Goal: Entertainment & Leisure: Browse casually

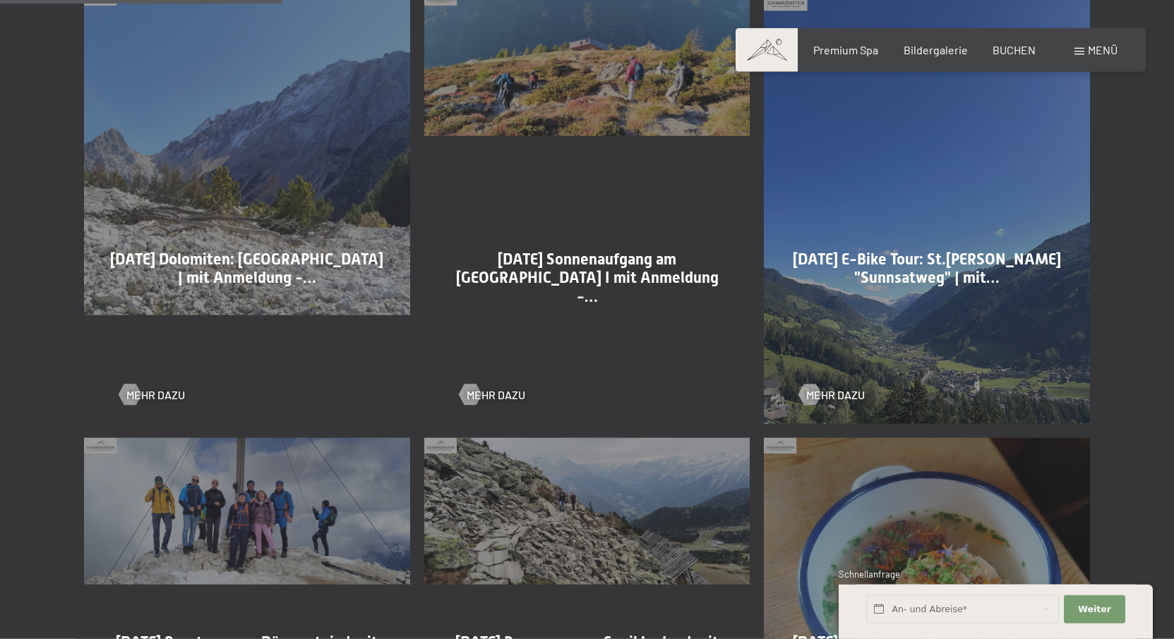
scroll to position [1008, 0]
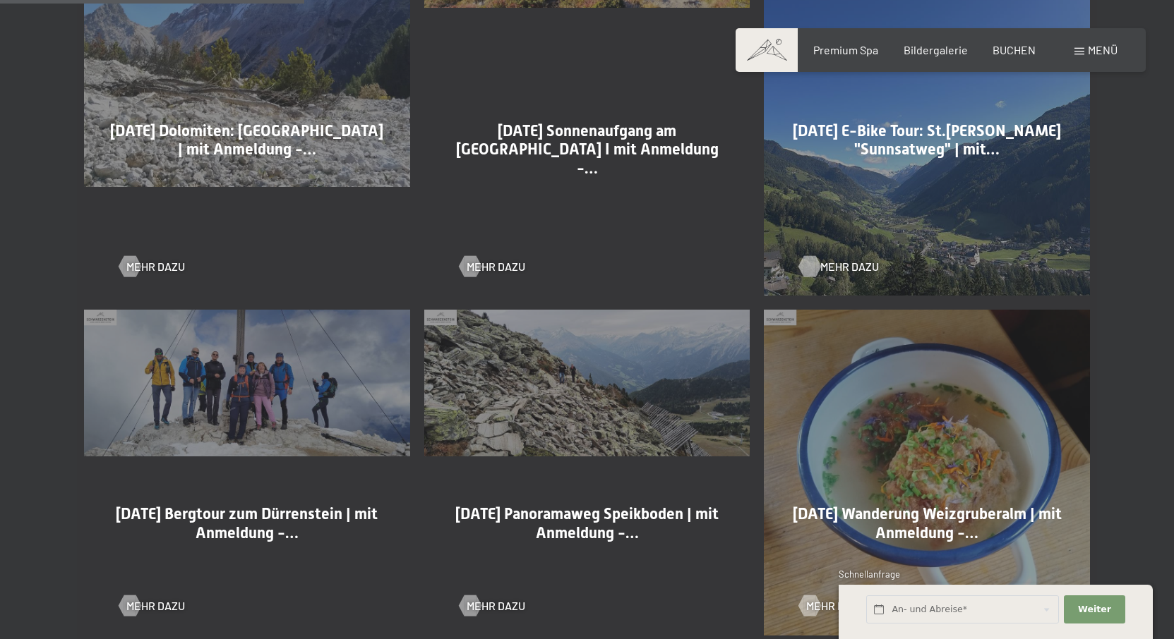
click at [838, 265] on span "Mehr dazu" at bounding box center [849, 267] width 59 height 16
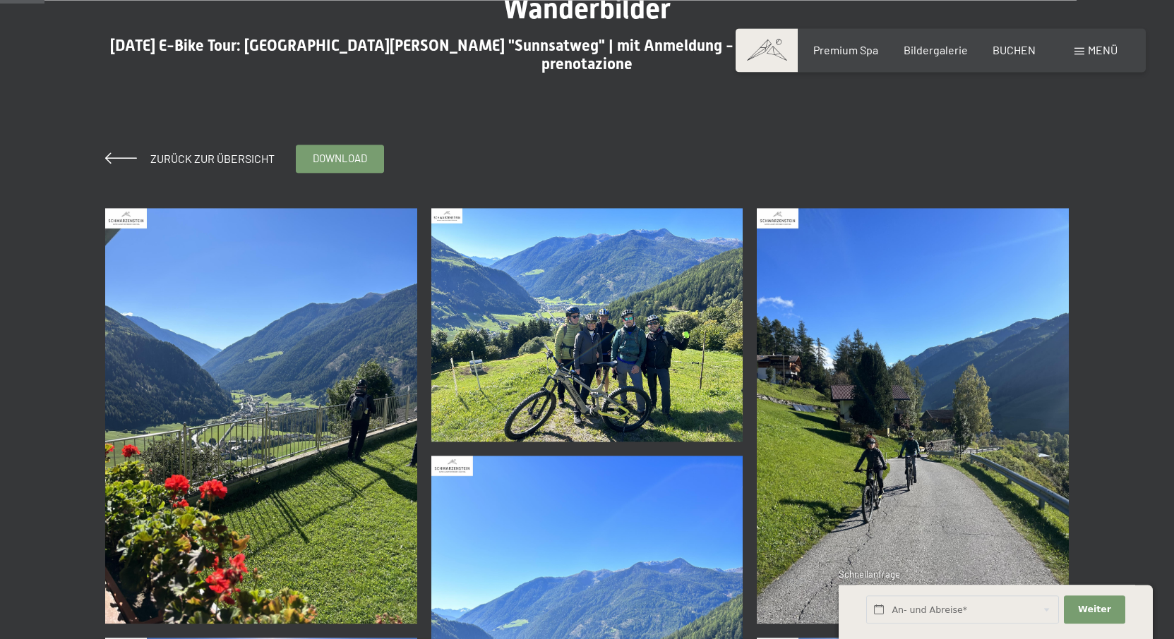
scroll to position [144, 0]
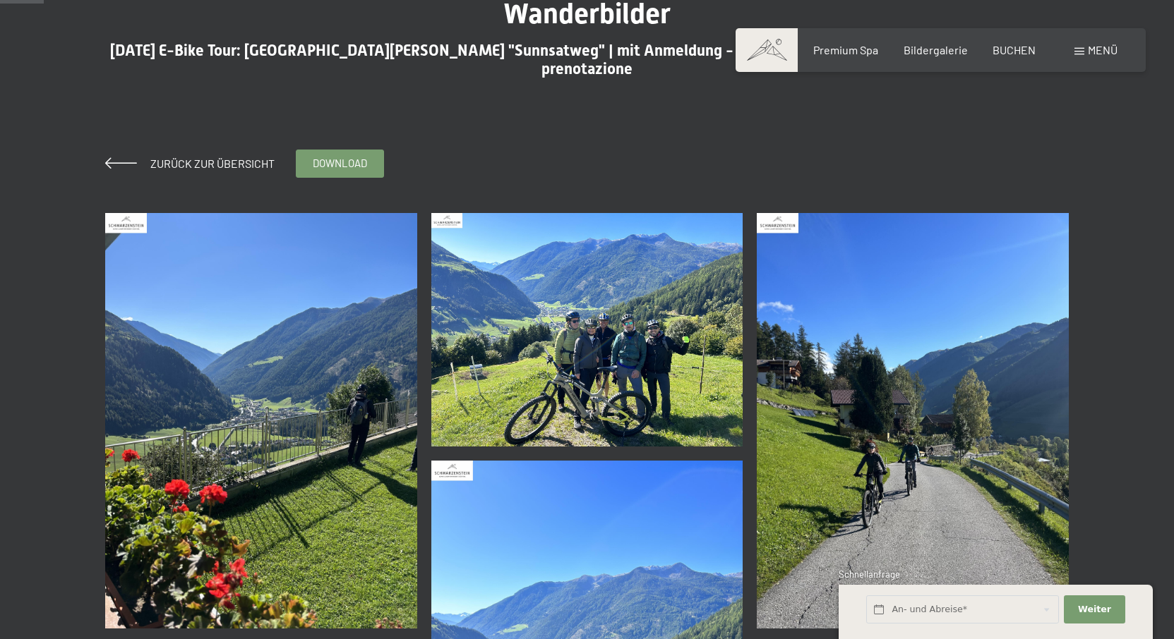
click at [248, 366] on img at bounding box center [261, 421] width 312 height 416
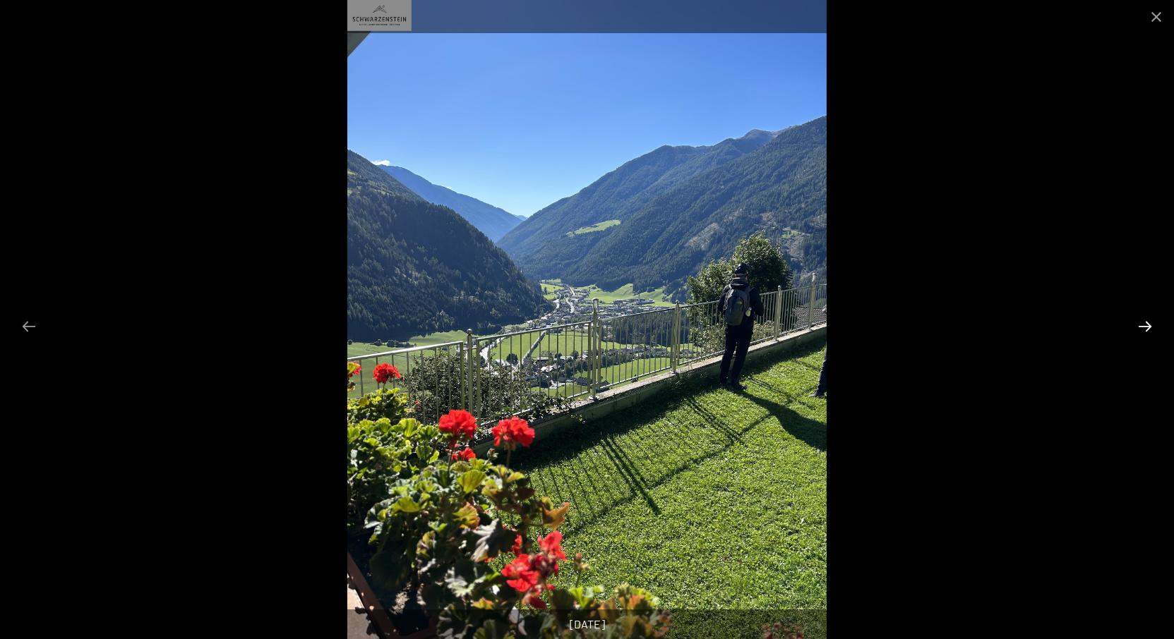
click at [1147, 325] on button "Next slide" at bounding box center [1145, 327] width 30 height 28
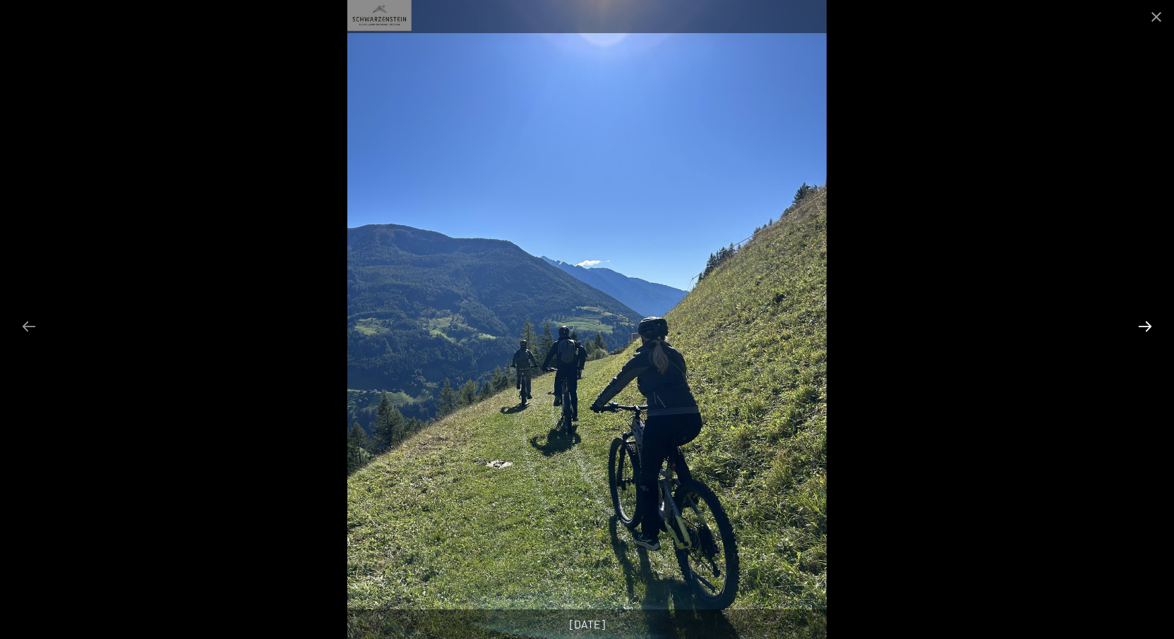
click at [1147, 325] on button "Next slide" at bounding box center [1145, 327] width 30 height 28
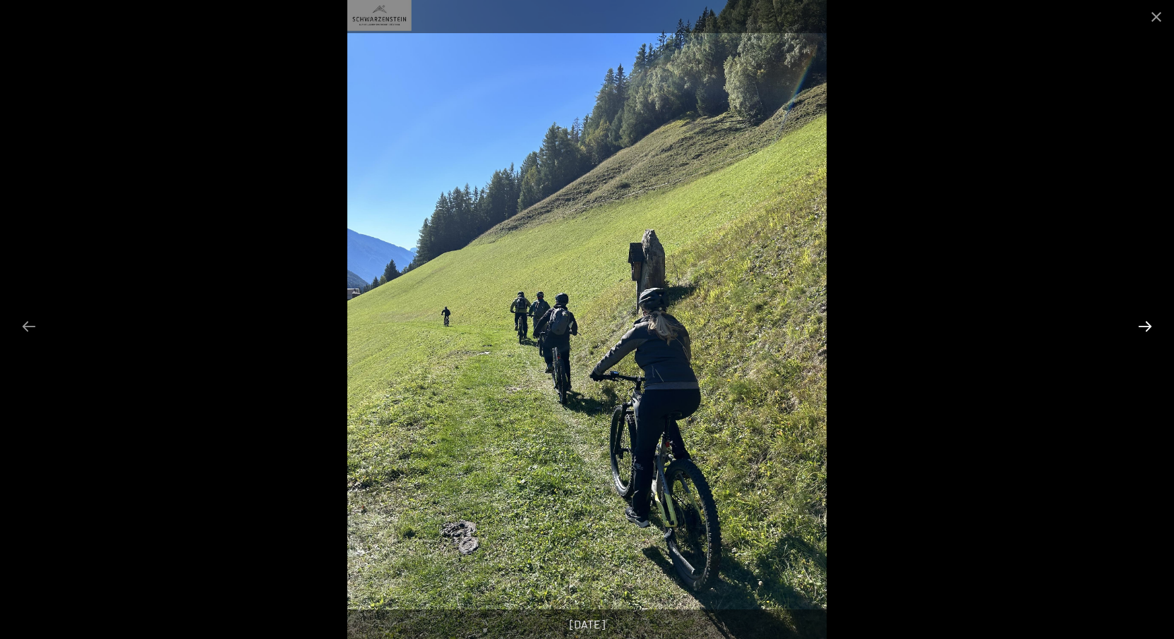
click at [1147, 325] on button "Next slide" at bounding box center [1145, 327] width 30 height 28
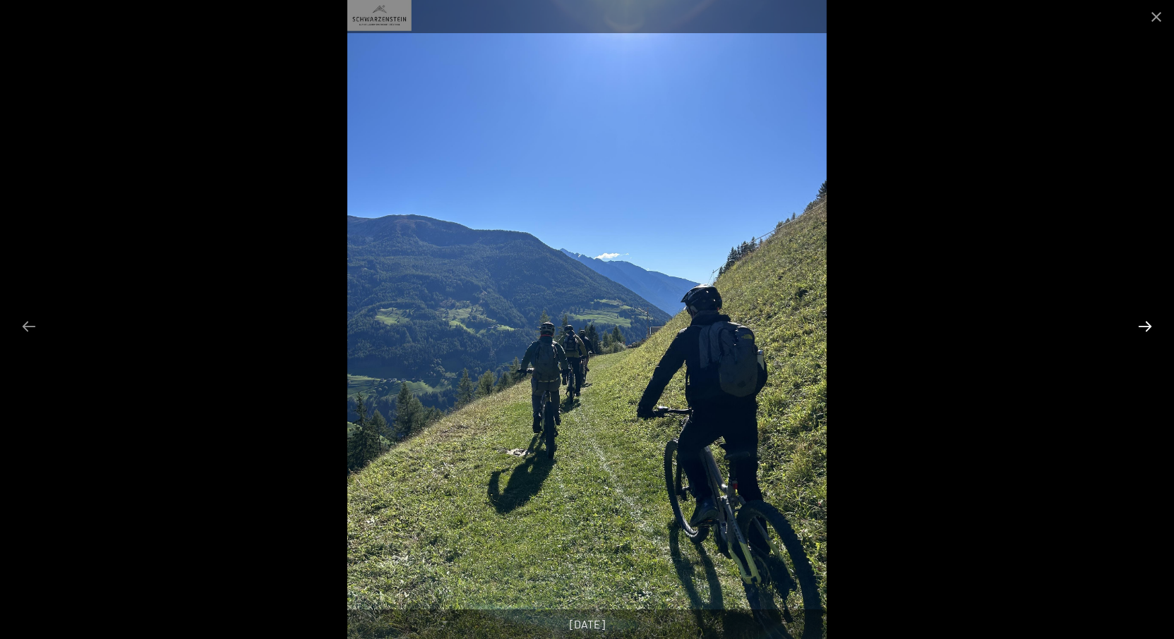
click at [1147, 325] on button "Next slide" at bounding box center [1145, 327] width 30 height 28
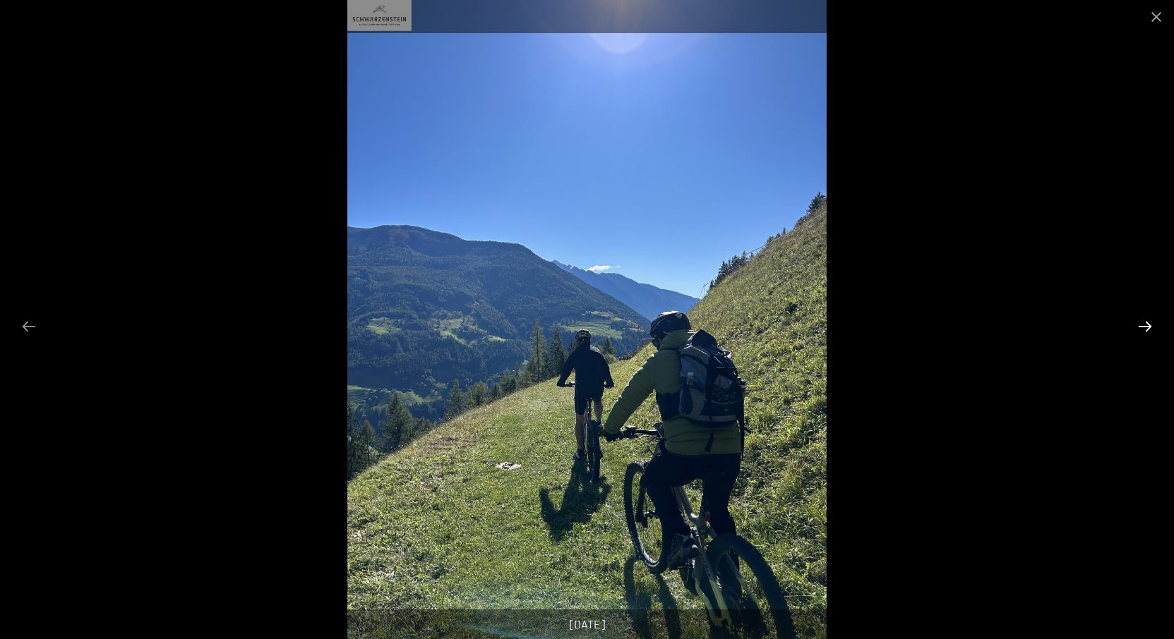
click at [1147, 325] on button "Next slide" at bounding box center [1145, 327] width 30 height 28
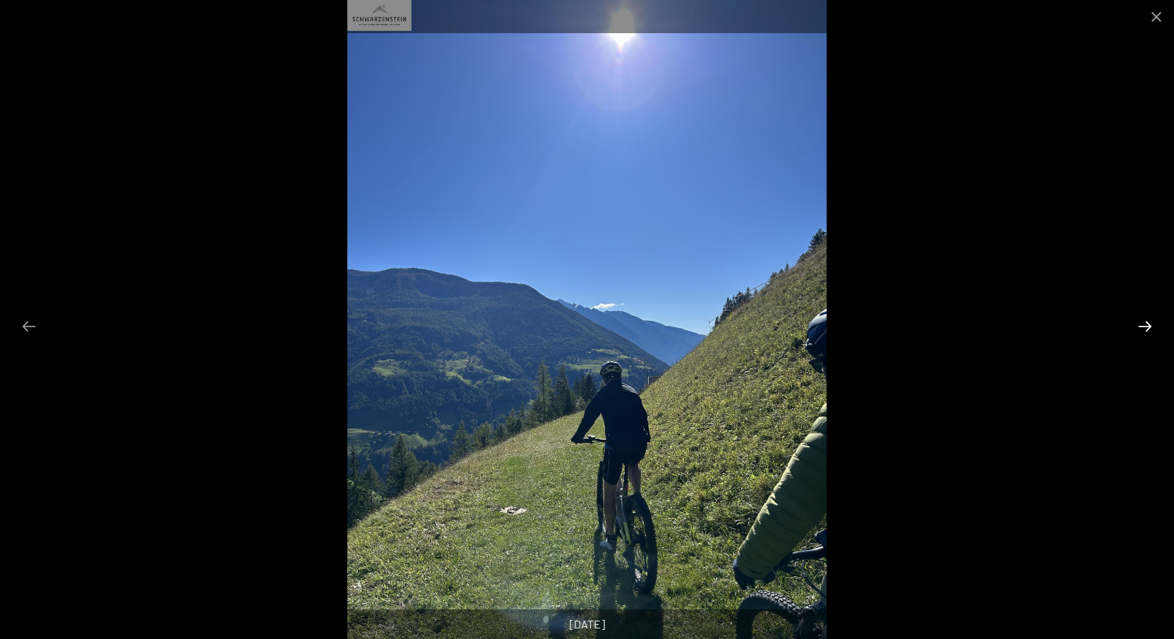
click at [1147, 325] on button "Next slide" at bounding box center [1145, 327] width 30 height 28
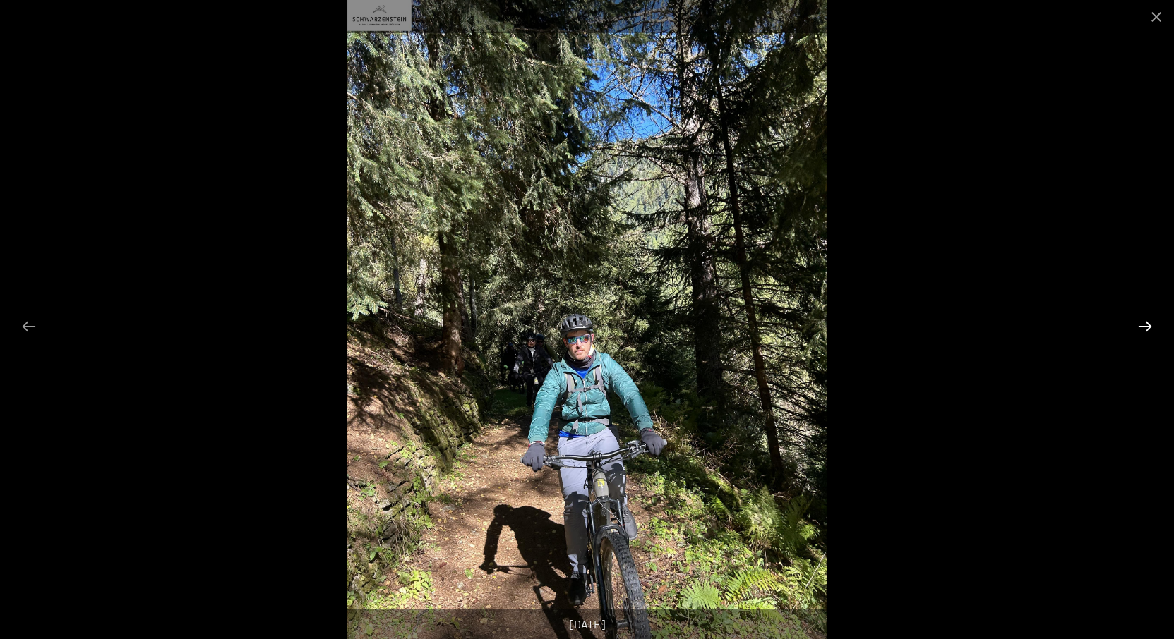
click at [1147, 325] on button "Next slide" at bounding box center [1145, 327] width 30 height 28
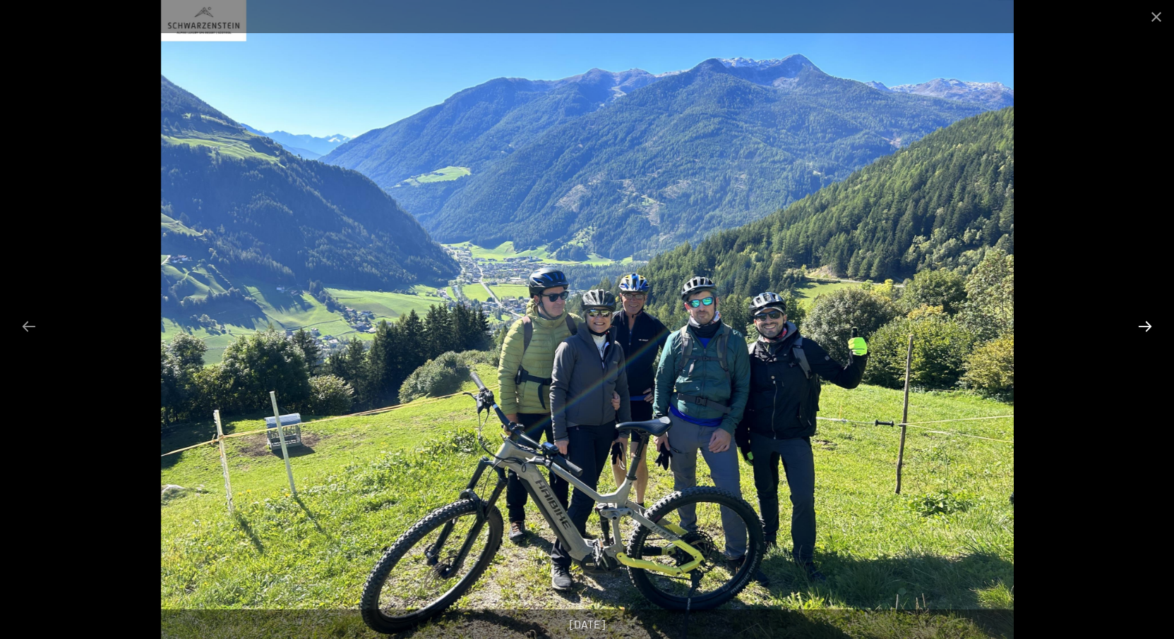
click at [1147, 325] on button "Next slide" at bounding box center [1145, 327] width 30 height 28
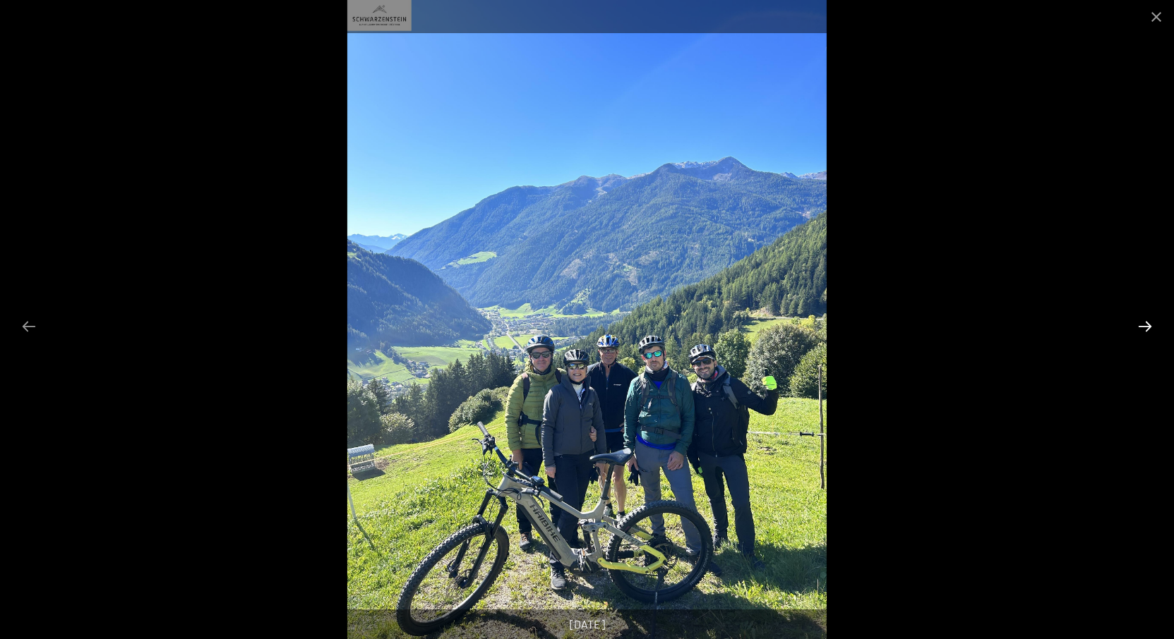
click at [1147, 325] on button "Next slide" at bounding box center [1145, 327] width 30 height 28
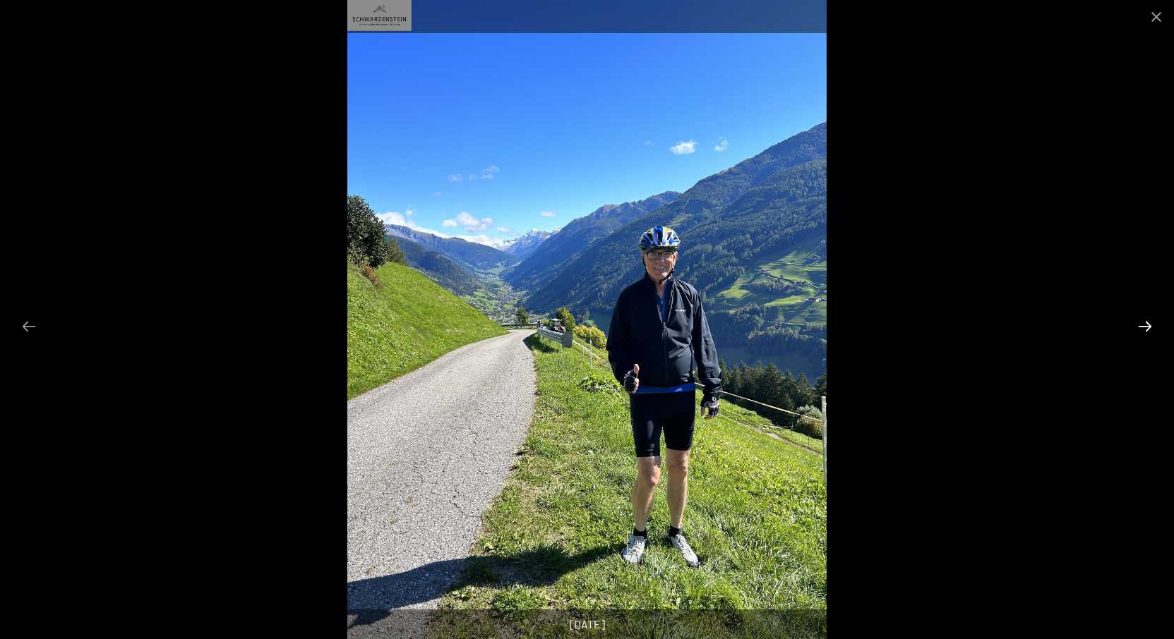
click at [1147, 325] on button "Next slide" at bounding box center [1145, 327] width 30 height 28
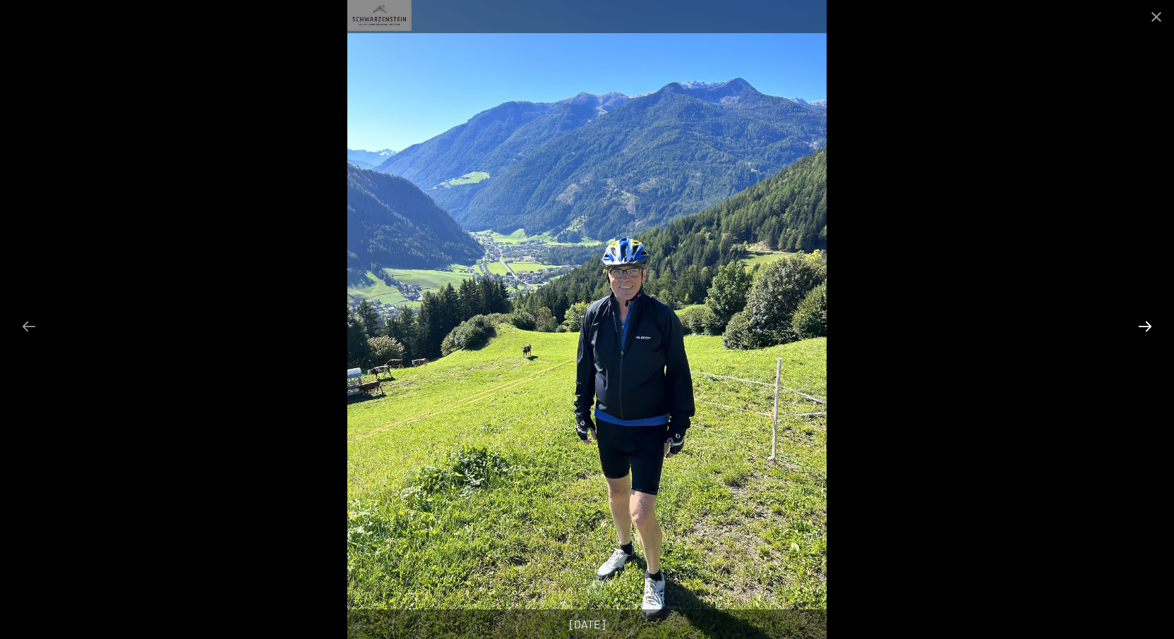
click at [1147, 325] on button "Next slide" at bounding box center [1145, 327] width 30 height 28
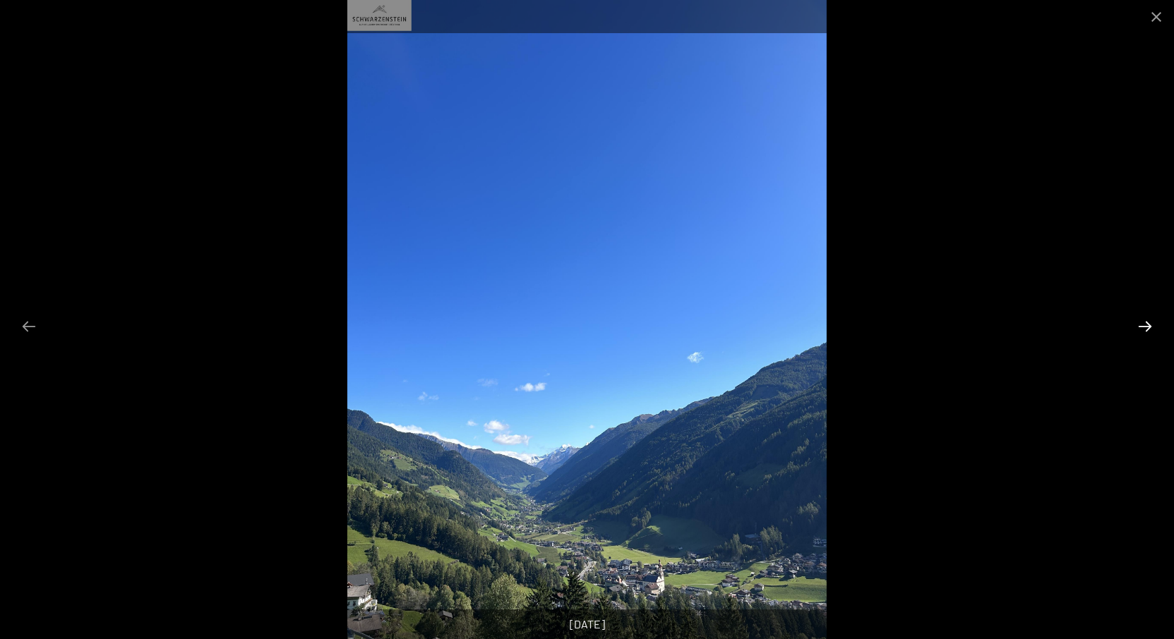
click at [1147, 325] on button "Next slide" at bounding box center [1145, 327] width 30 height 28
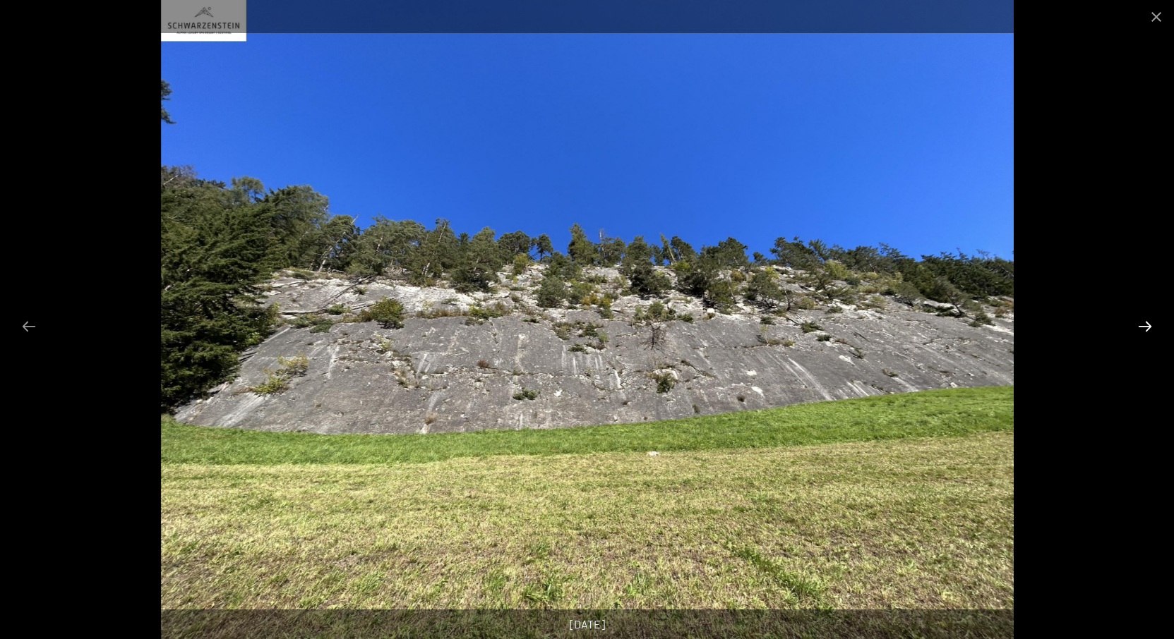
click at [1147, 325] on button "Next slide" at bounding box center [1145, 327] width 30 height 28
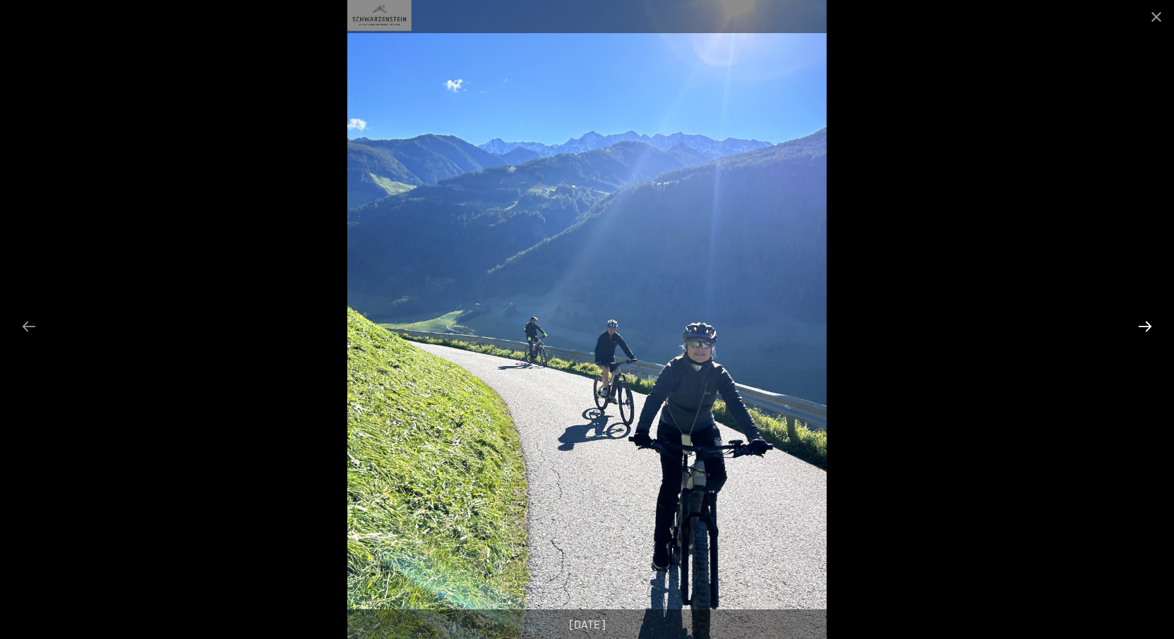
click at [1147, 325] on button "Next slide" at bounding box center [1145, 327] width 30 height 28
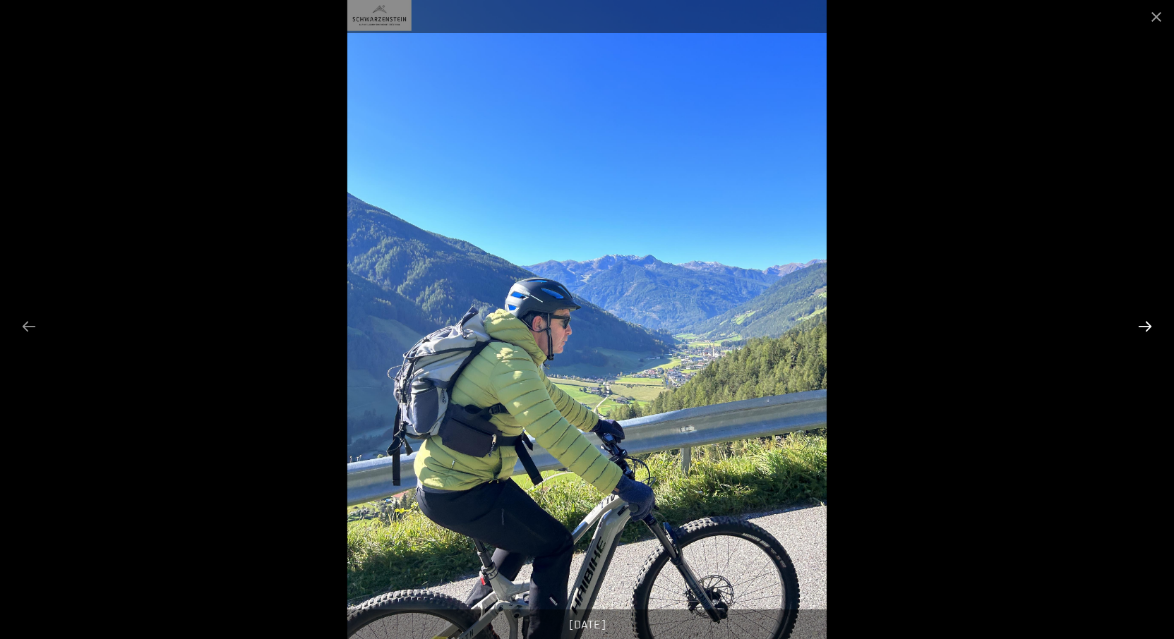
click at [1147, 325] on button "Next slide" at bounding box center [1145, 327] width 30 height 28
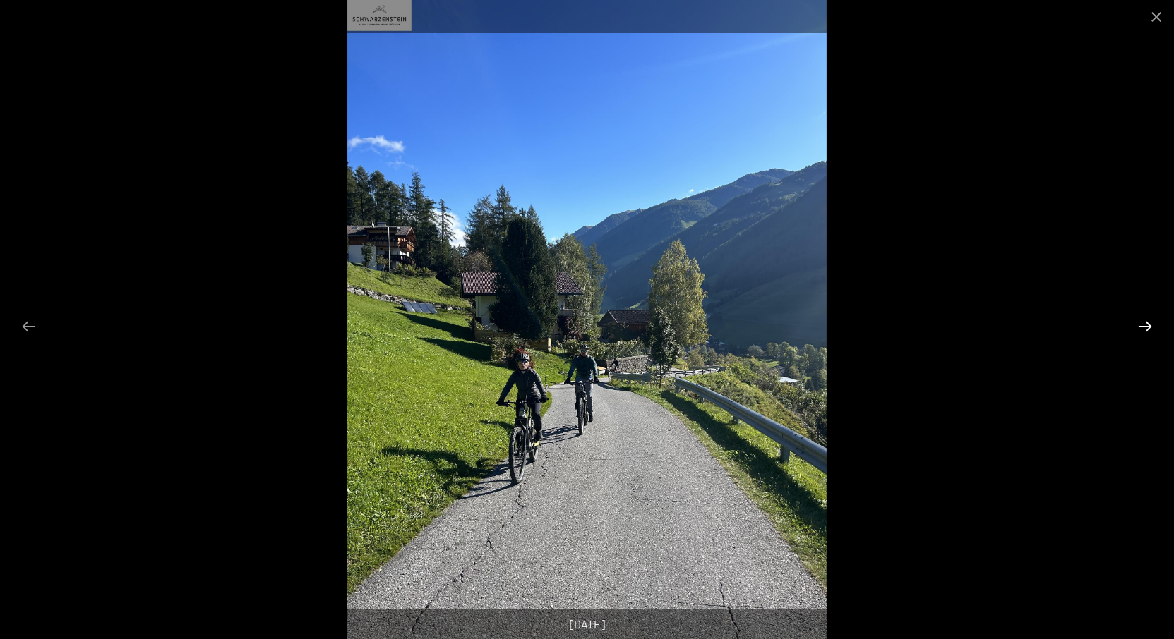
click at [1147, 325] on button "Next slide" at bounding box center [1145, 327] width 30 height 28
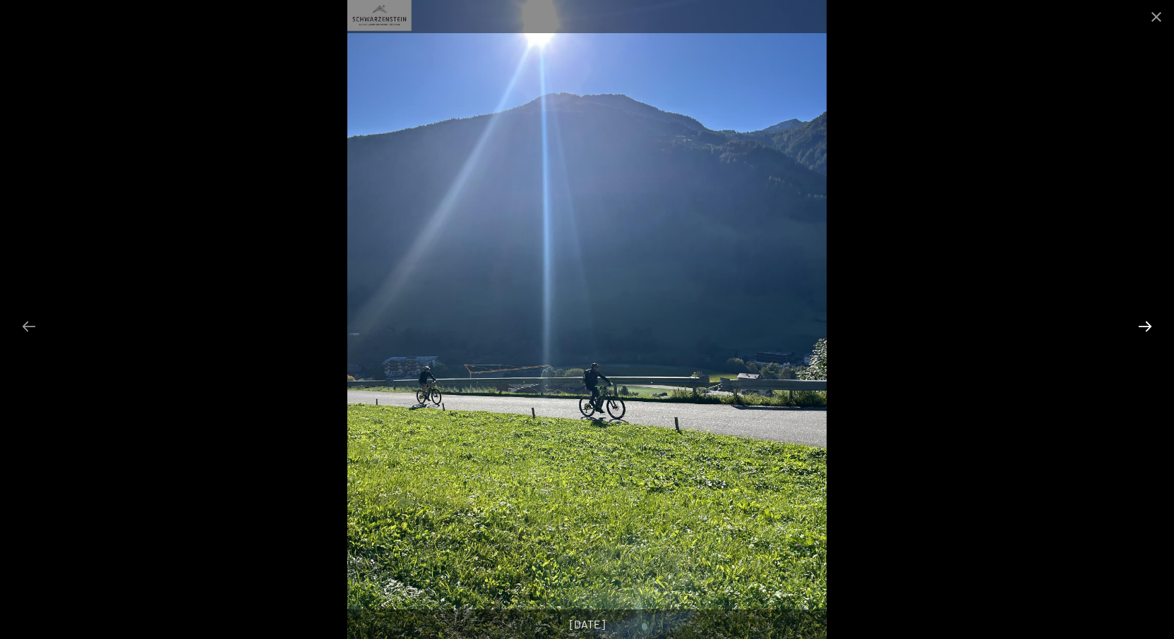
click at [1147, 325] on button "Next slide" at bounding box center [1145, 327] width 30 height 28
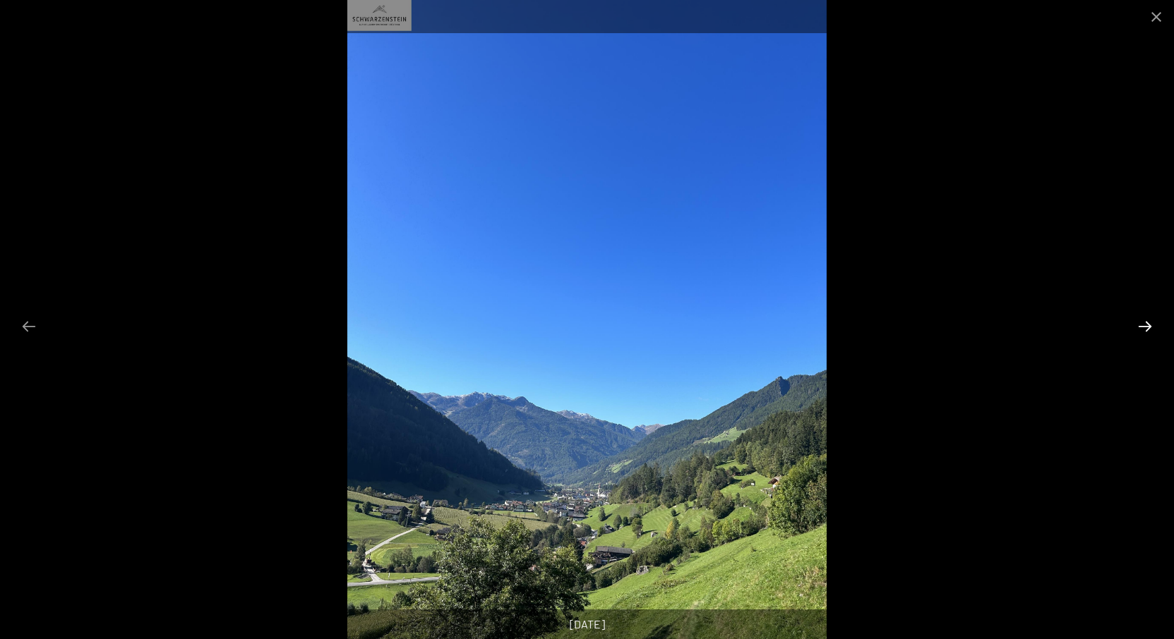
click at [1147, 325] on button "Next slide" at bounding box center [1145, 327] width 30 height 28
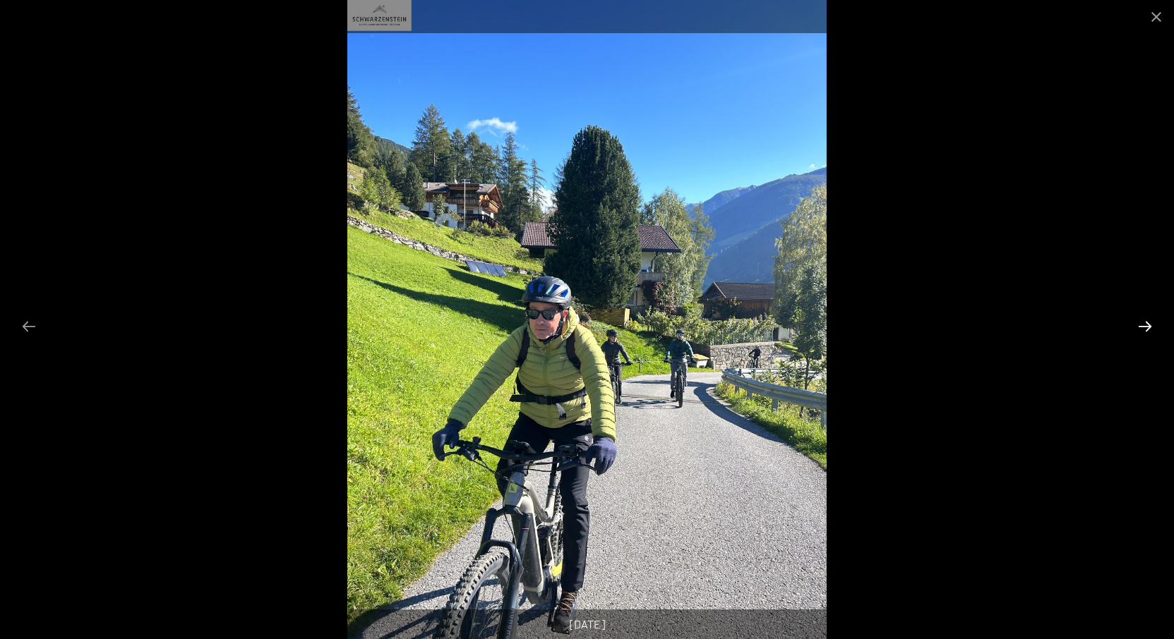
click at [1147, 325] on button "Next slide" at bounding box center [1145, 327] width 30 height 28
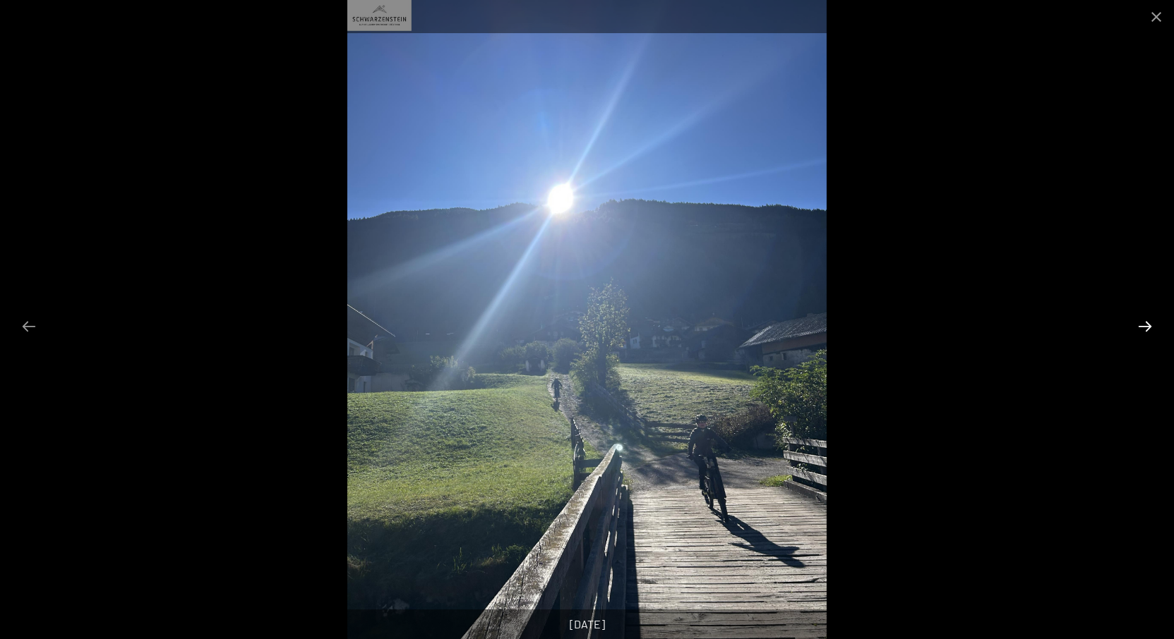
click at [1147, 325] on button "Next slide" at bounding box center [1145, 327] width 30 height 28
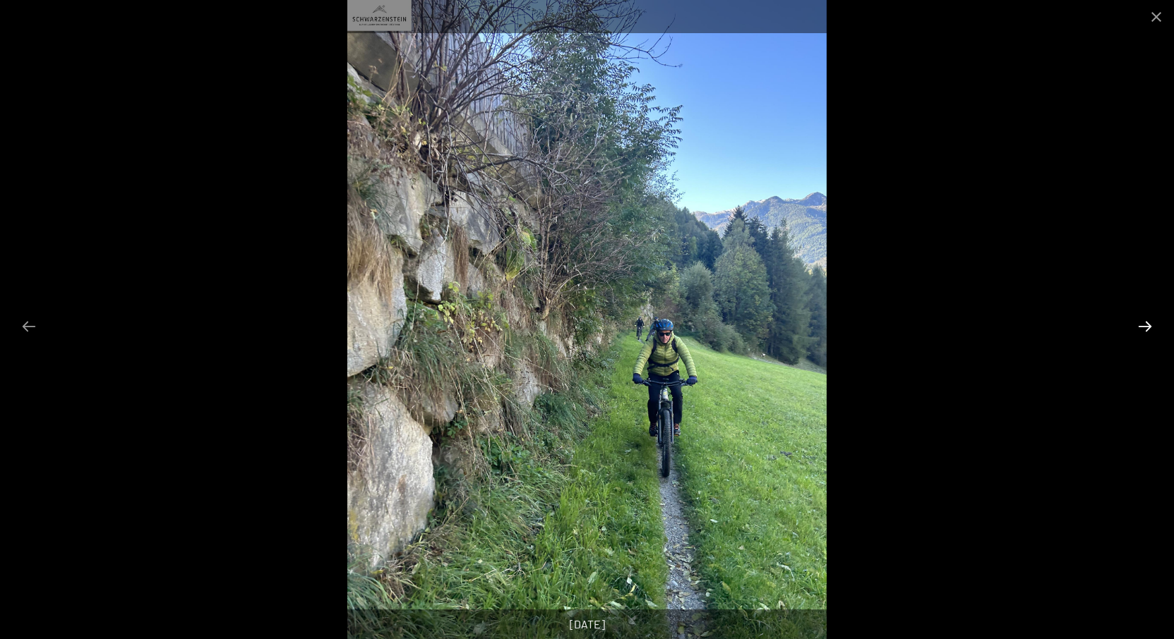
click at [1147, 325] on button "Next slide" at bounding box center [1145, 327] width 30 height 28
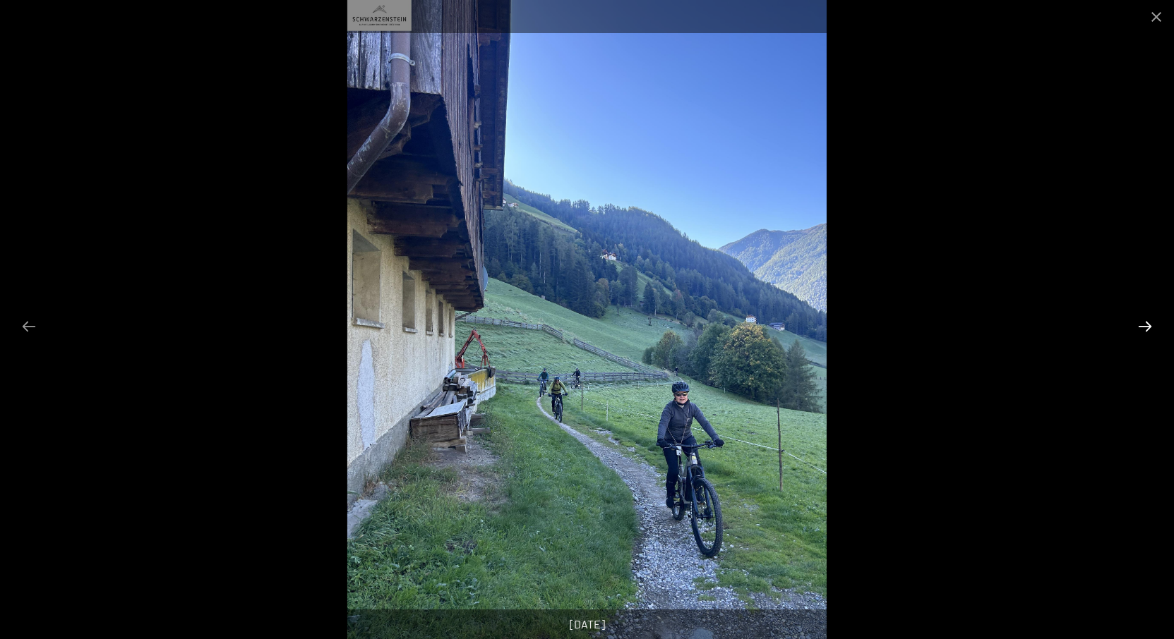
click at [1146, 325] on button "Next slide" at bounding box center [1145, 327] width 30 height 28
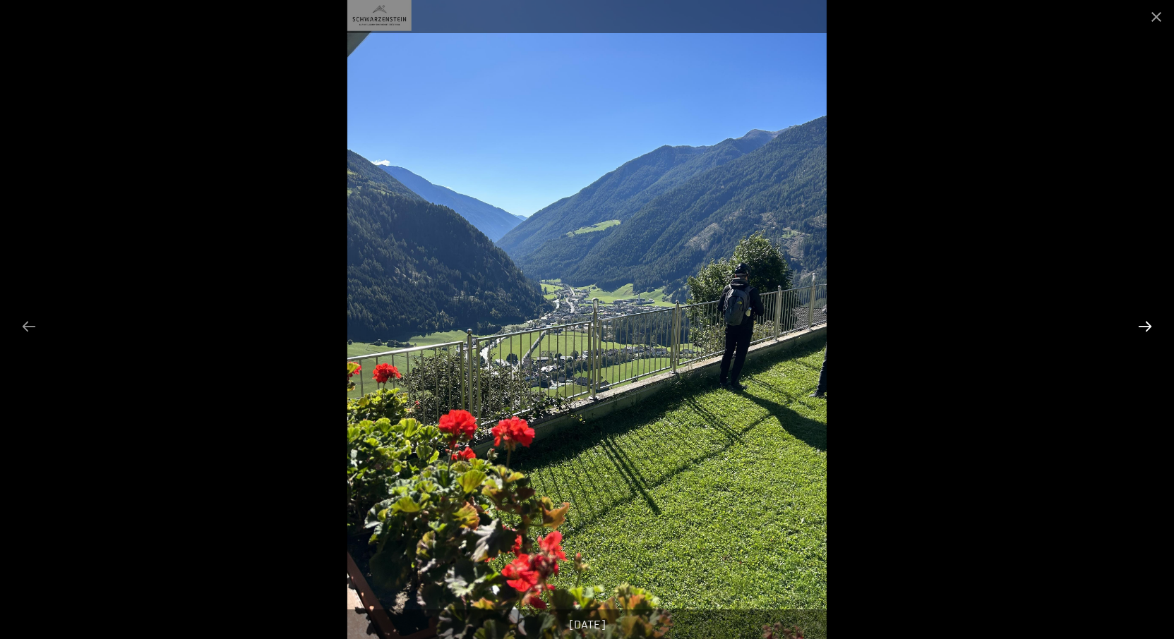
click at [1146, 325] on button "Next slide" at bounding box center [1145, 327] width 30 height 28
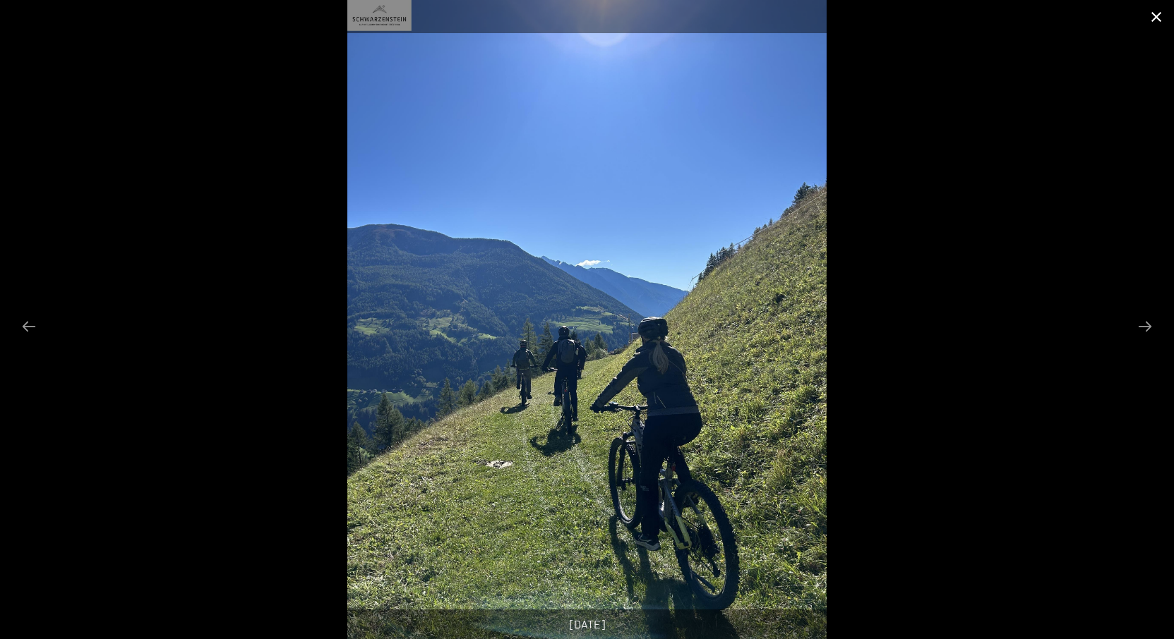
click at [1157, 20] on button "Close gallery" at bounding box center [1155, 16] width 35 height 33
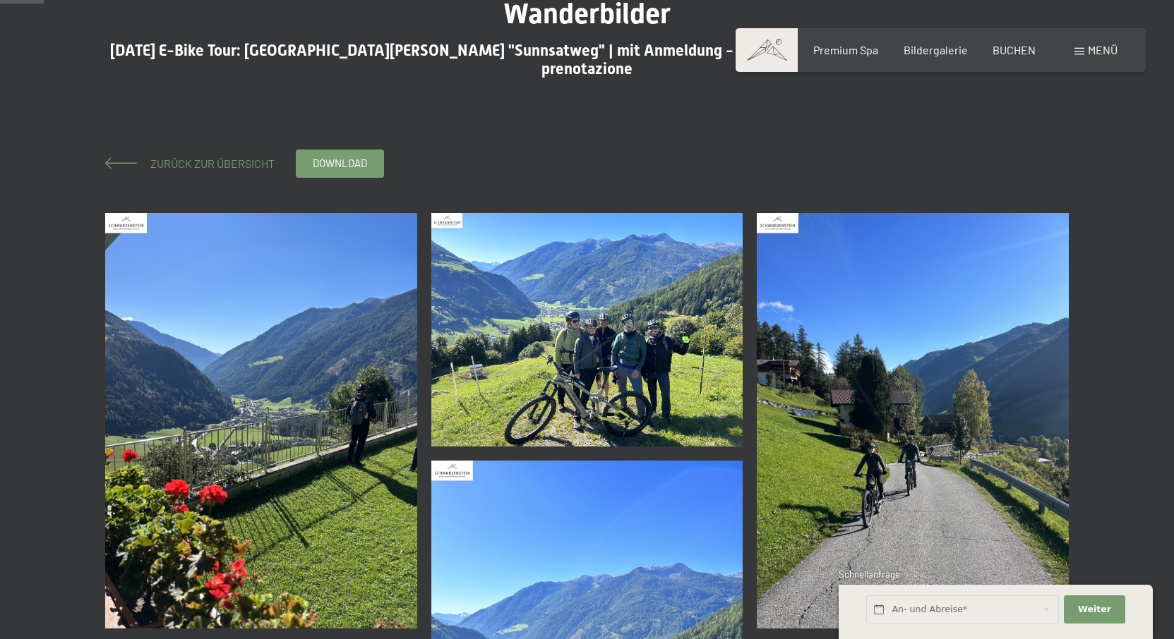
click at [168, 157] on span "Zurück zur Übersicht" at bounding box center [207, 163] width 136 height 13
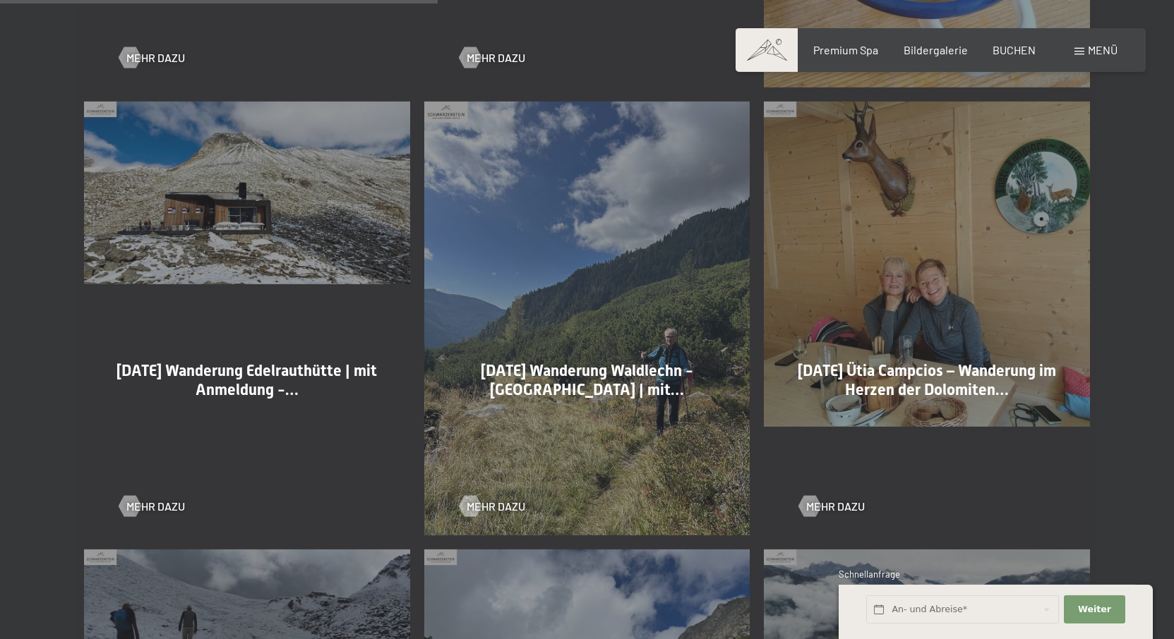
scroll to position [1584, 0]
